Goal: Task Accomplishment & Management: Complete application form

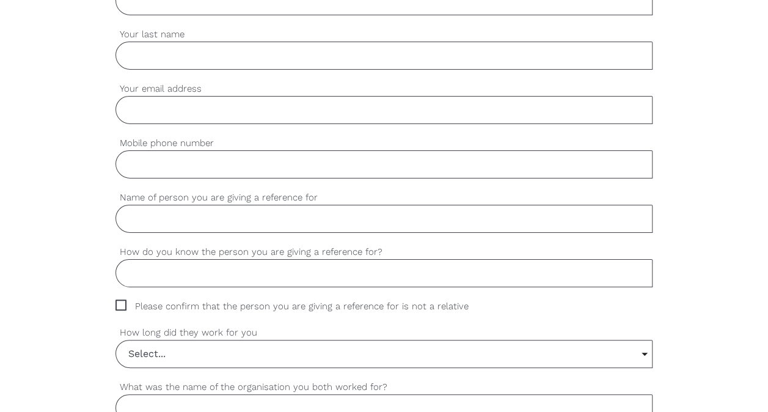
scroll to position [366, 0]
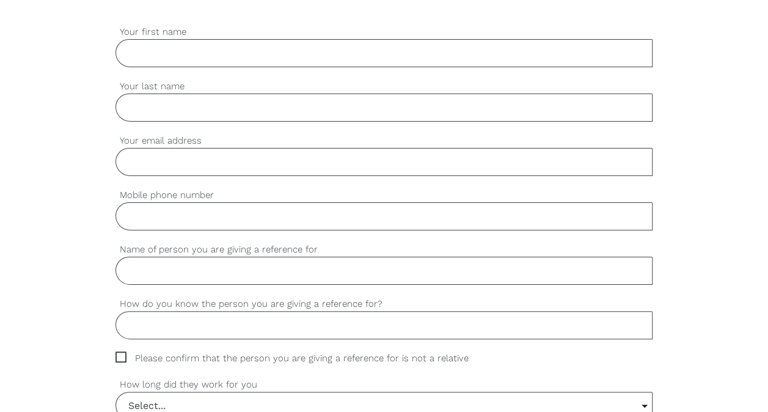
click at [173, 60] on input "Your first name" at bounding box center [383, 53] width 537 height 28
type input "Marina"
click at [172, 103] on input "Your last name" at bounding box center [383, 107] width 537 height 28
type input "Florencio de Lima"
type input "marinaflorlima@gmail.com"
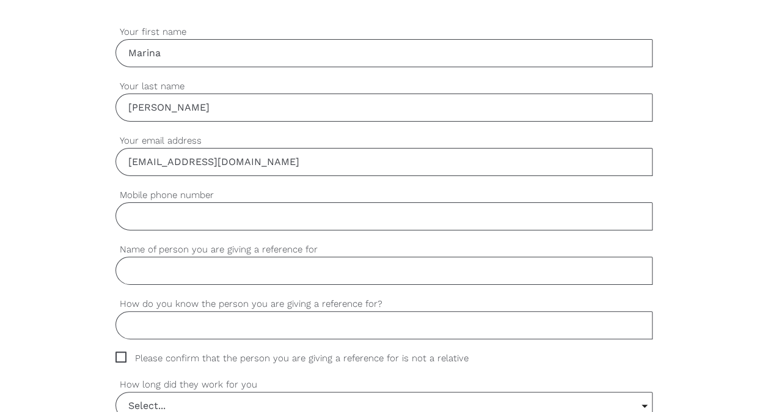
click at [148, 219] on input "Mobile phone number" at bounding box center [383, 216] width 537 height 28
type input "0435262289"
click at [164, 266] on input "Name of person you are giving a reference for" at bounding box center [383, 270] width 537 height 28
type input "Luisa Maria Guimaraes de Moraes Souza"
click at [164, 332] on input "How do you know the person you are giving a reference for?" at bounding box center [383, 325] width 537 height 28
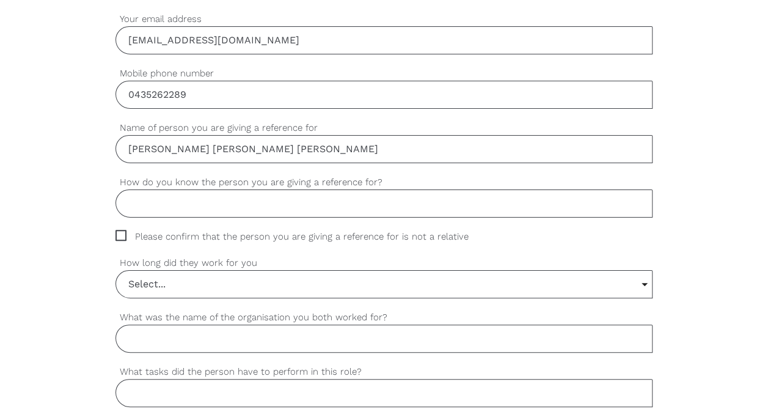
scroll to position [489, 0]
click at [159, 216] on div "settings How do you know the person you are giving a reference for?" at bounding box center [383, 202] width 537 height 54
click at [159, 203] on input "How do you know the person you are giving a reference for?" at bounding box center [383, 203] width 537 height 28
type input "Worked together and become friends"
click at [120, 230] on span "Please confirm that the person you are giving a reference for is not a relative" at bounding box center [303, 236] width 376 height 14
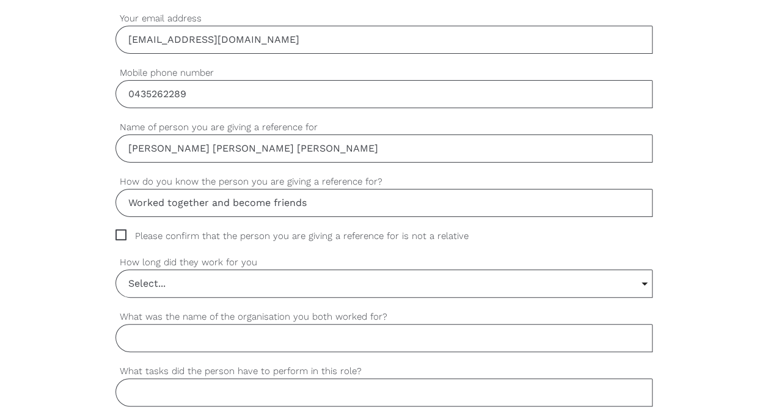
click at [120, 230] on input "Please confirm that the person you are giving a reference for is not a relative" at bounding box center [119, 233] width 8 height 8
checkbox input "true"
click at [206, 280] on input "Select..." at bounding box center [384, 283] width 536 height 27
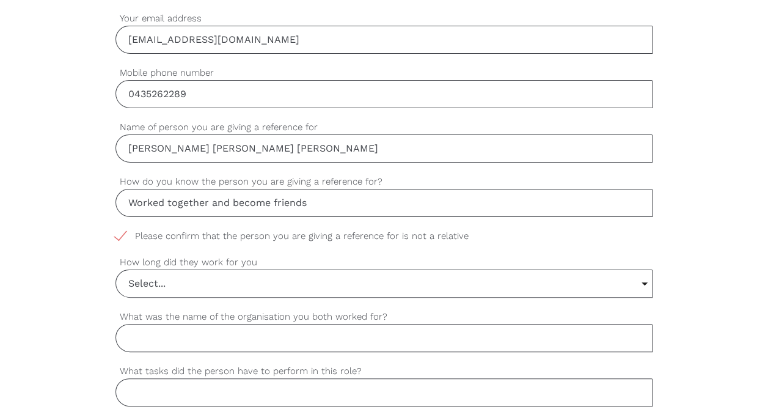
click at [201, 280] on input "Select..." at bounding box center [384, 283] width 536 height 27
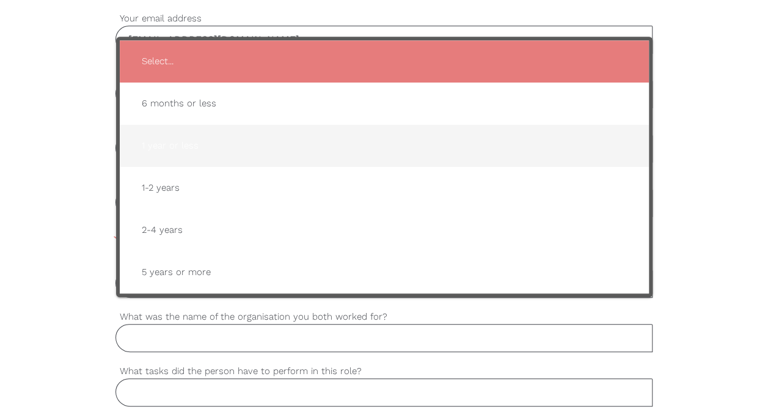
click at [199, 142] on span "1 year or less" at bounding box center [384, 146] width 504 height 30
type input "1 year or less"
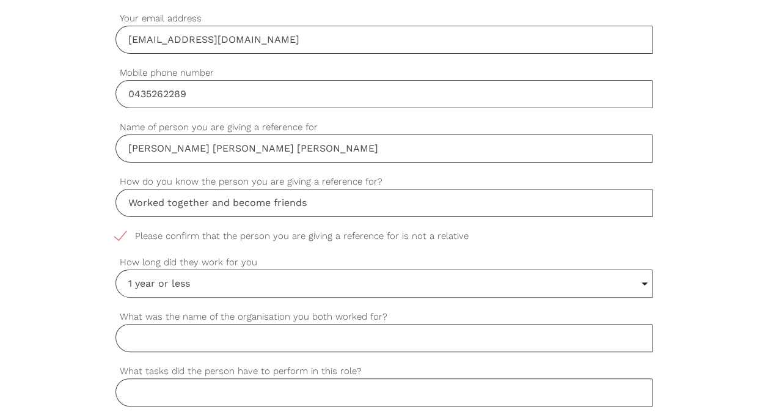
click at [199, 342] on input "What was the name of the organisation you both worked for?" at bounding box center [383, 338] width 537 height 28
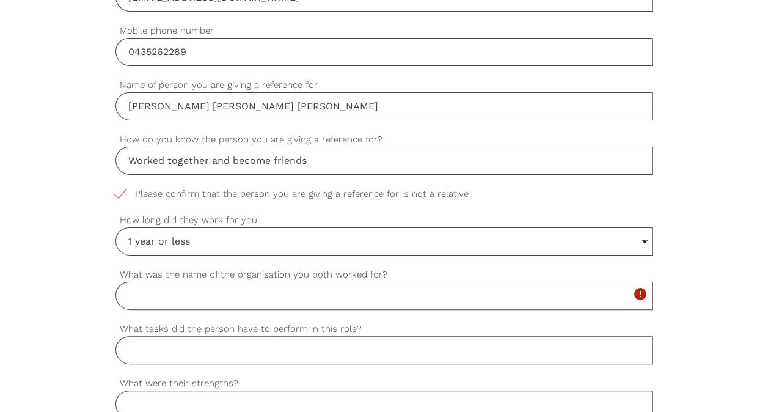
scroll to position [550, 0]
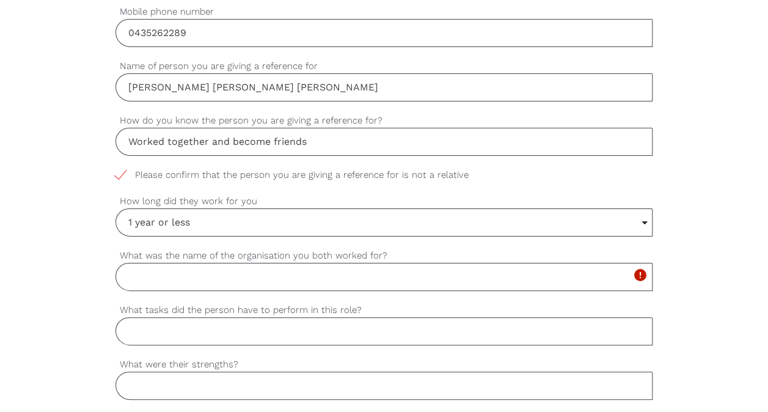
click at [192, 271] on input "What was the name of the organisation you both worked for?" at bounding box center [383, 277] width 537 height 28
type input "private"
click at [177, 322] on input "What tasks did the person have to perform in this role?" at bounding box center [383, 331] width 537 height 28
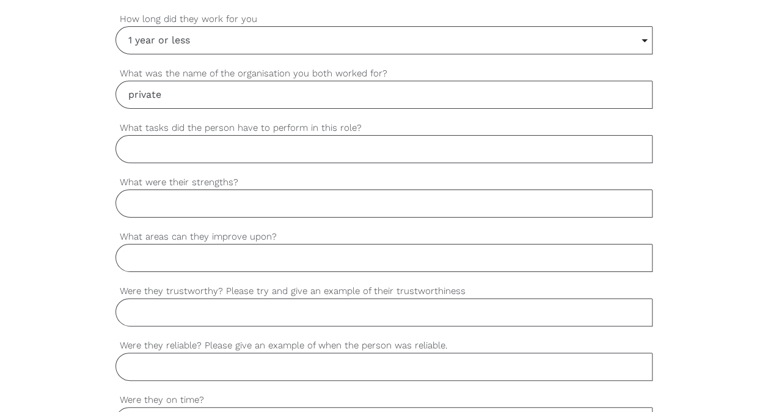
scroll to position [733, 0]
type input "s"
type input "disability. support/aged care worker"
click at [172, 208] on input "What were their strengths?" at bounding box center [383, 202] width 537 height 28
click at [228, 203] on input "Responsible," at bounding box center [383, 202] width 537 height 28
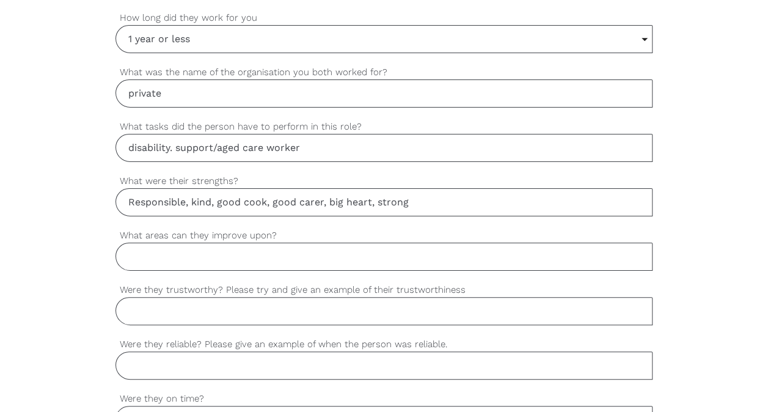
type input "Responsible, kind, good cook, good carer, big heart, strong"
click at [181, 252] on input "What areas can they improve upon?" at bounding box center [383, 256] width 537 height 28
click at [159, 249] on input "she is great, she is even studying to be even better" at bounding box center [383, 256] width 537 height 28
click at [463, 252] on input "she is just great, she is even studying to be even better" at bounding box center [383, 256] width 537 height 28
type input "she is just great, she is even studying to be even better"
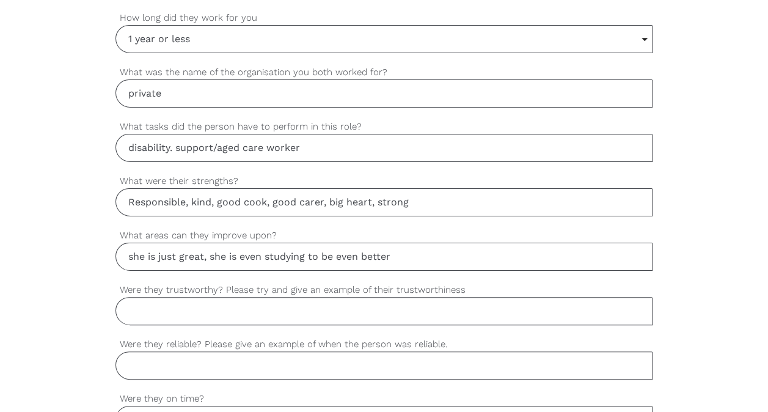
click at [157, 308] on input "Were they trustworthy? Please try and give an example of their trustworthiness" at bounding box center [383, 311] width 537 height 28
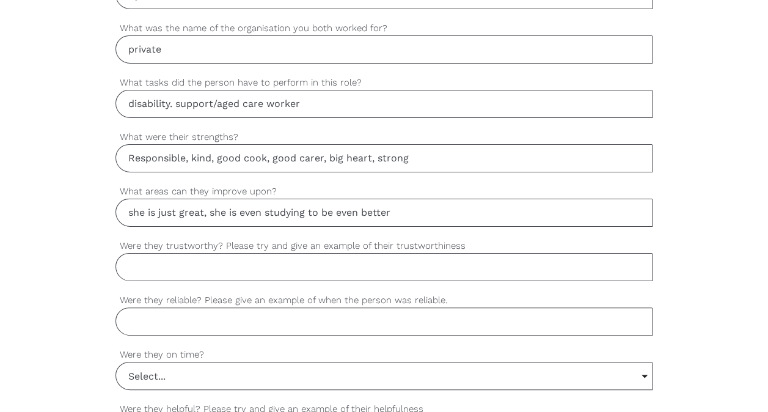
scroll to position [794, 0]
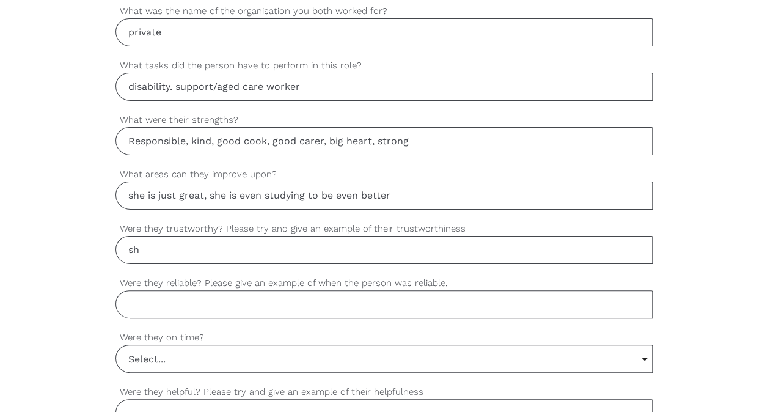
type input "s"
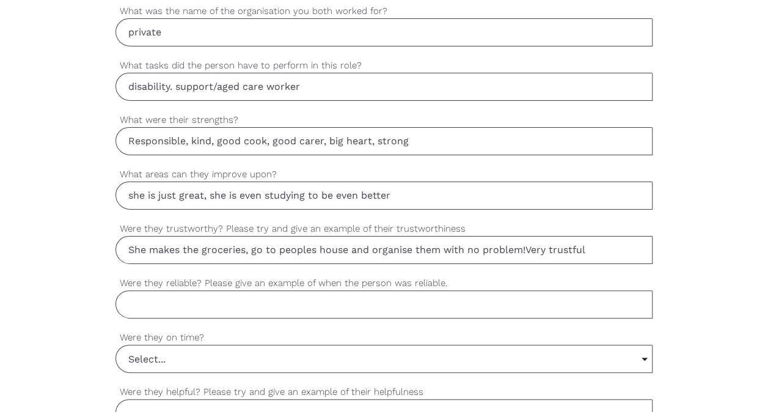
click at [638, 241] on input "She makes the groceries, go to peoples house and organise them with no problem!…" at bounding box center [383, 250] width 537 height 28
click at [540, 299] on input "Were they reliable? Please give an example of when the person was reliable." at bounding box center [383, 304] width 537 height 28
click at [529, 244] on input "She makes the groceries, go to peoples house and organise them with no problem!…" at bounding box center [383, 250] width 537 height 28
type input "She makes the groceries, go to peoples house and organise them with no problem!…"
click at [226, 296] on input "Were they reliable? Please give an example of when the person was reliable." at bounding box center [383, 304] width 537 height 28
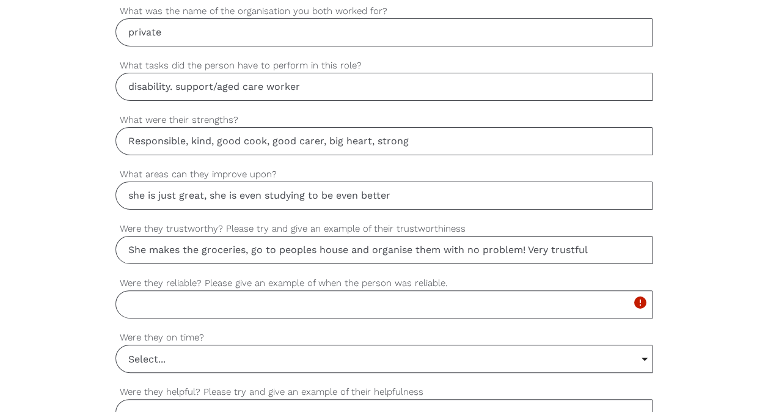
click at [226, 296] on input "Were they reliable? Please give an example of when the person was reliable." at bounding box center [383, 304] width 537 height 28
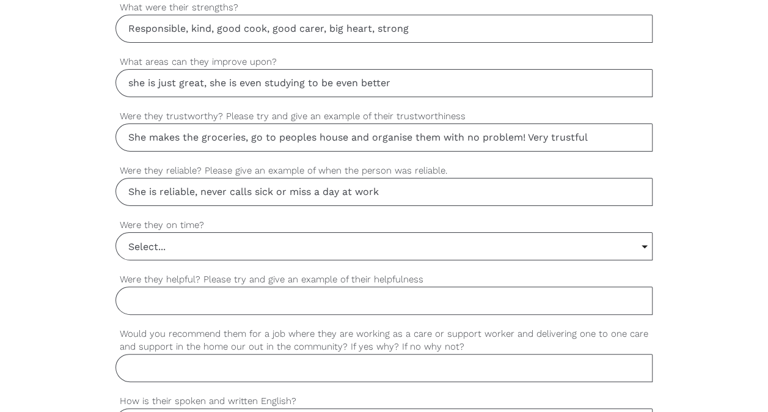
scroll to position [916, 0]
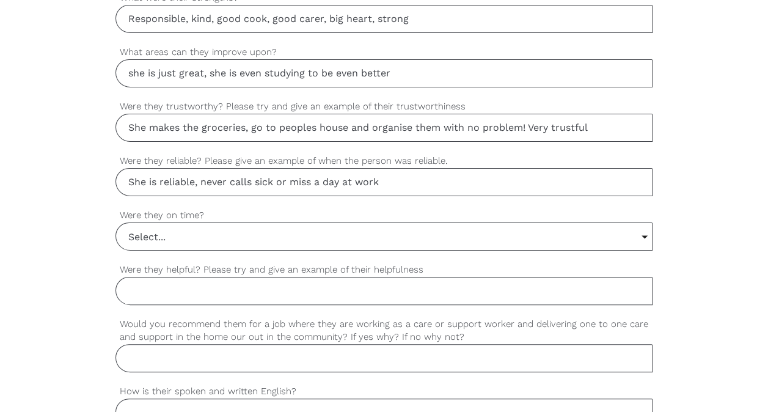
type input "She is reliable, never calls sick or miss a day at work"
click at [167, 230] on input "Select..." at bounding box center [384, 236] width 536 height 27
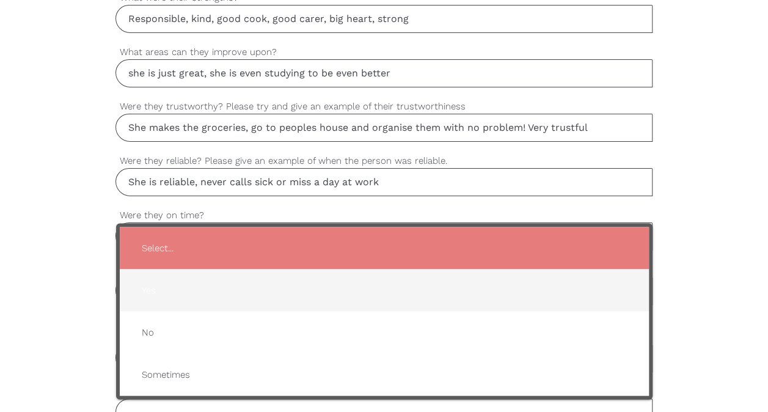
click at [169, 279] on span "Yes" at bounding box center [384, 290] width 504 height 30
type input "Yes"
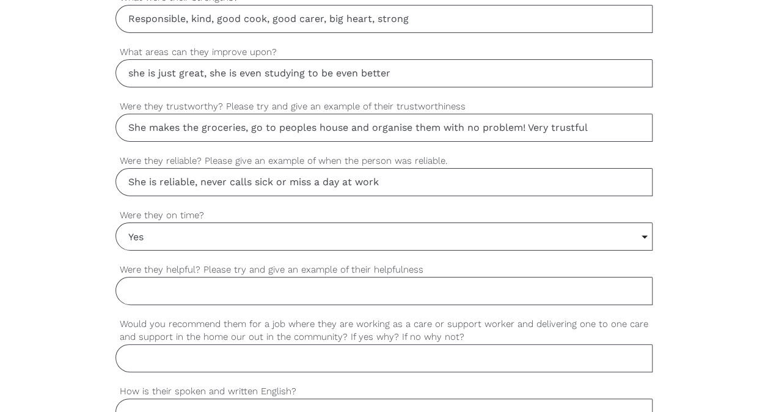
click at [434, 174] on input "She is reliable, never calls sick or miss a day at work" at bounding box center [383, 182] width 537 height 28
type input "She is reliable, never calls sick or miss a day at work, ponctual"
click at [392, 253] on div "settings Yes Select... Yes No Sometimes Select... Yes No Sometimes Were they on…" at bounding box center [383, 235] width 537 height 54
click at [356, 300] on div "settings Were they helpful? Please try and give an example of their helpfulness" at bounding box center [383, 290] width 537 height 54
click at [352, 288] on input "Were they helpful? Please try and give an example of their helpfulness" at bounding box center [383, 291] width 537 height 28
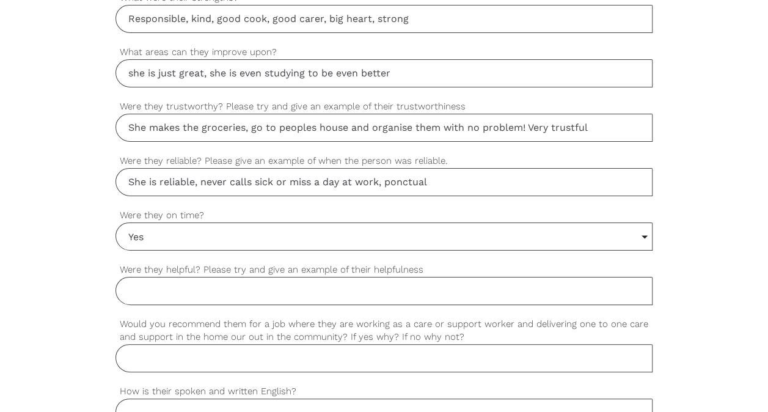
click at [205, 283] on input "Were they helpful? Please try and give an example of their helpfulness" at bounding box center [383, 291] width 537 height 28
click at [364, 288] on input "he is always trying to help more than asked for." at bounding box center [383, 291] width 537 height 28
click at [129, 286] on input "he is always trying to help more than asked for." at bounding box center [383, 291] width 537 height 28
click at [421, 284] on input "she is always trying to help more than asked for." at bounding box center [383, 291] width 537 height 28
click at [318, 285] on input "she is always trying to help more than asked for." at bounding box center [383, 291] width 537 height 28
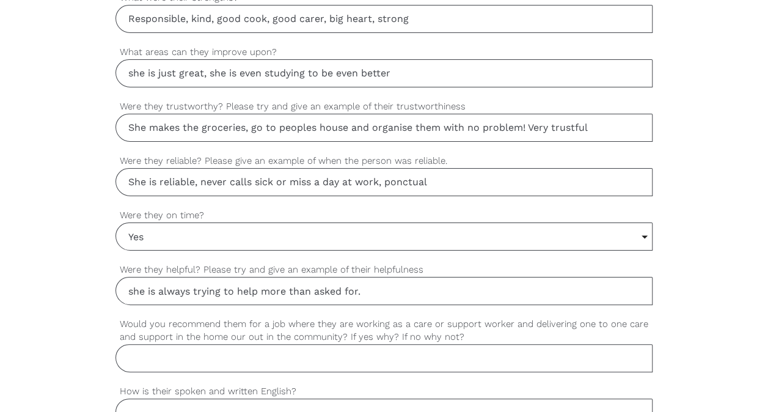
click at [316, 285] on input "she is always trying to help more than asked for." at bounding box center [383, 291] width 537 height 28
click at [440, 282] on input "she is always trying to help more than the client asked for." at bounding box center [383, 291] width 537 height 28
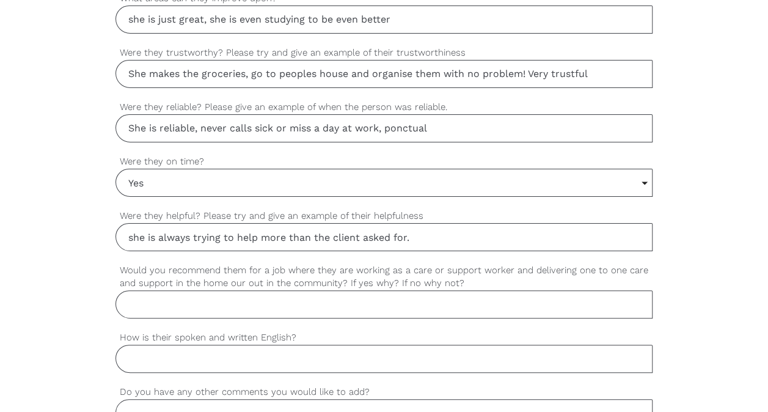
scroll to position [1038, 0]
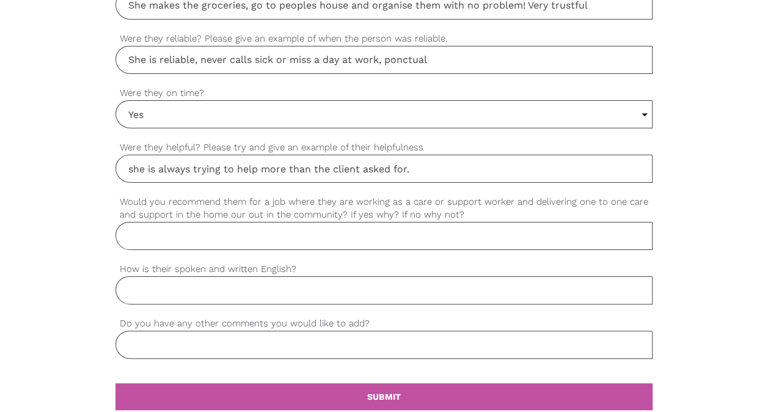
type input "she is always trying to help more than the client asked for."
click at [156, 227] on input "Would you recommend them for a job where they are working as a care or support …" at bounding box center [383, 236] width 537 height 28
click at [385, 248] on div "settings Would you recommend them for a job where they are working as a care or…" at bounding box center [383, 228] width 537 height 67
click at [387, 237] on input "Would you recommend them for a job where they are working as a care or support …" at bounding box center [383, 236] width 537 height 28
click at [206, 227] on input "Would you recommend them for a job where they are working as a care or support …" at bounding box center [383, 236] width 537 height 28
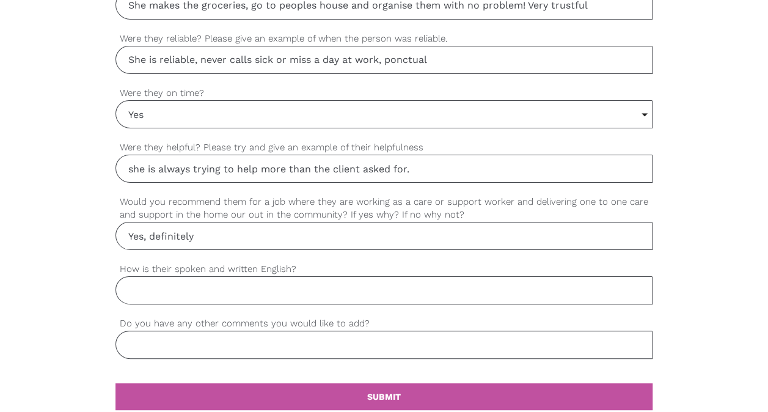
click at [225, 233] on input "Yes, definitely" at bounding box center [383, 236] width 537 height 28
type input "Yes, definitely. She is as amazing and professional carer"
click at [230, 285] on input "How is their spoken and written English?" at bounding box center [383, 290] width 537 height 28
click at [195, 286] on input "How is their spoken and written English?" at bounding box center [383, 290] width 537 height 28
drag, startPoint x: 193, startPoint y: 286, endPoint x: 84, endPoint y: 275, distance: 109.3
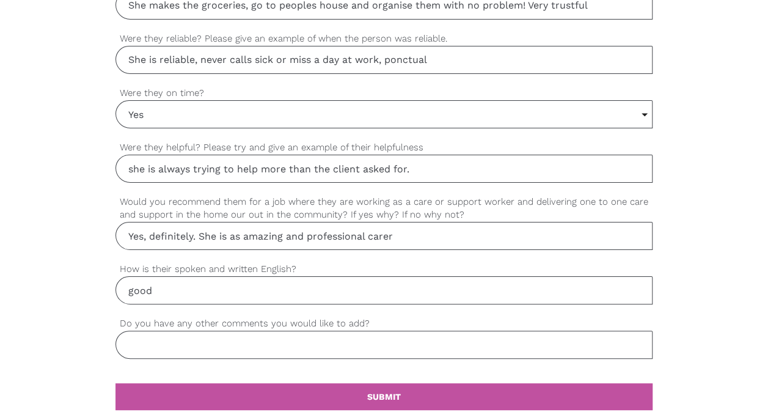
type input "Good"
click at [150, 332] on input "Do you have any other comments you would like to add?" at bounding box center [383, 344] width 537 height 28
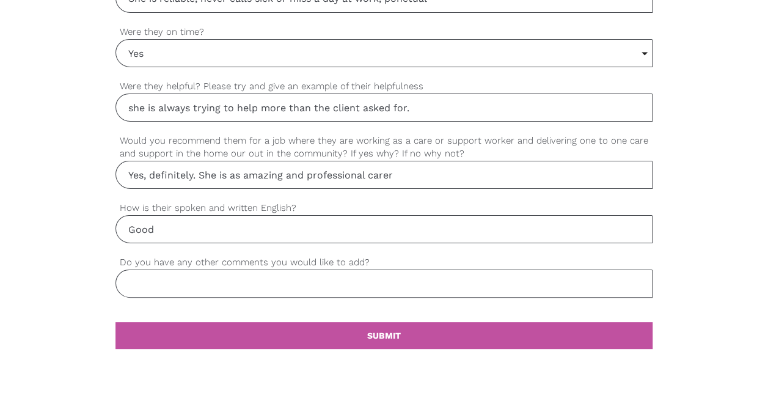
click at [296, 286] on input "Do you have any other comments you would like to add?" at bounding box center [383, 283] width 537 height 28
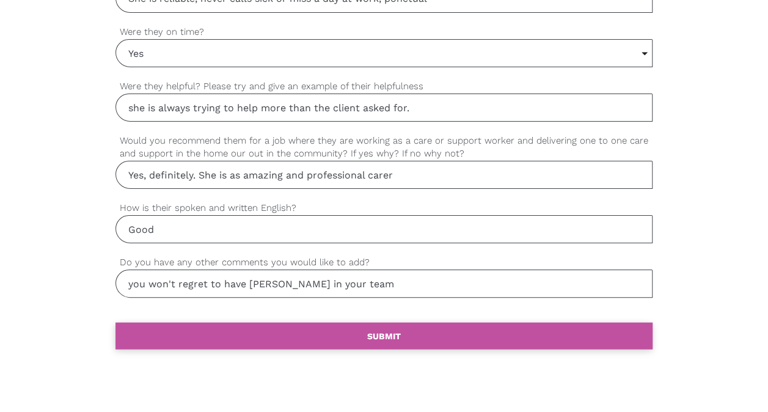
type input "you won't regret to have Luisa in your team"
click at [305, 324] on link "settings SUBMIT" at bounding box center [383, 335] width 537 height 27
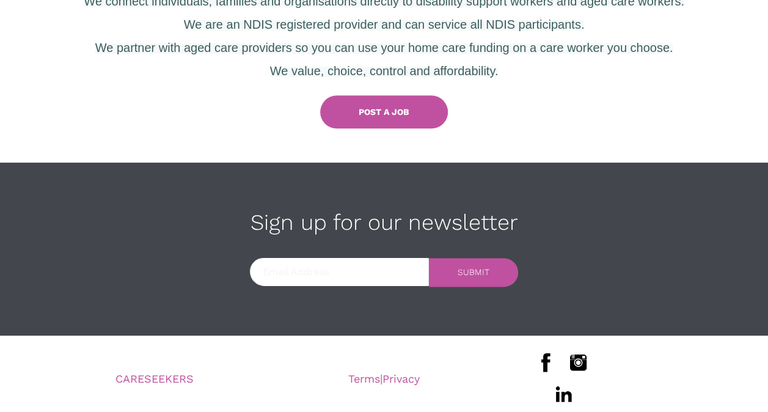
scroll to position [618, 0]
